Goal: Use online tool/utility: Utilize a website feature to perform a specific function

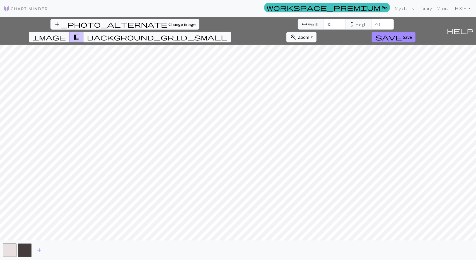
click at [169, 26] on span "Change image" at bounding box center [182, 23] width 27 height 5
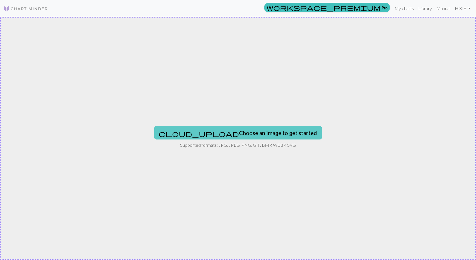
click at [234, 133] on button "cloud_upload Choose an image to get started" at bounding box center [238, 132] width 168 height 13
type input "C:\fakepath\微信图片_20250901110627.png"
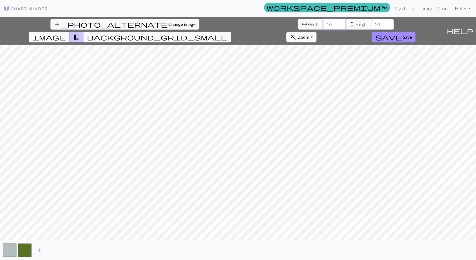
drag, startPoint x: 146, startPoint y: 25, endPoint x: 137, endPoint y: 25, distance: 9.8
click at [298, 25] on div "arrow_range Width 16 height Height 20" at bounding box center [346, 24] width 96 height 11
type input "30"
drag, startPoint x: 195, startPoint y: 24, endPoint x: 166, endPoint y: 28, distance: 29.3
click at [298, 28] on div "arrow_range Width 30 height Height 20" at bounding box center [346, 24] width 96 height 11
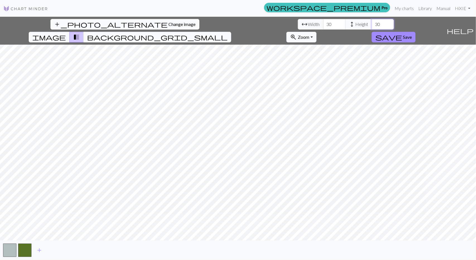
type input "30"
drag, startPoint x: 148, startPoint y: 26, endPoint x: 134, endPoint y: 26, distance: 14.5
click at [298, 26] on div "arrow_range Width 30 height Height 30" at bounding box center [346, 24] width 96 height 11
type input "40"
drag, startPoint x: 196, startPoint y: 24, endPoint x: 177, endPoint y: 26, distance: 19.0
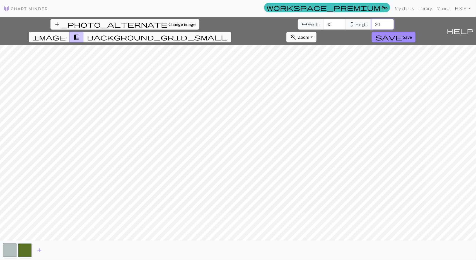
click at [298, 26] on div "arrow_range Width 40 height Height 30" at bounding box center [346, 24] width 96 height 11
type input "40"
